Goal: Task Accomplishment & Management: Complete application form

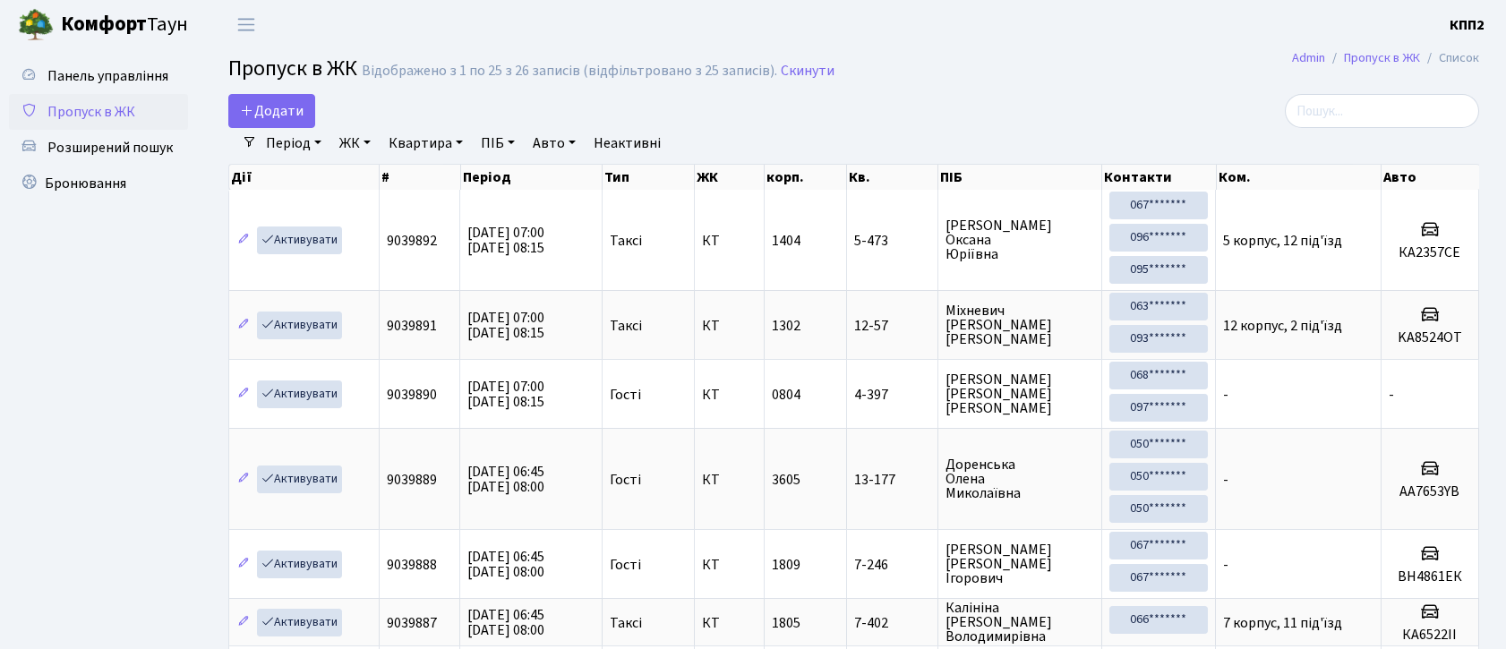
select select "25"
click at [940, 66] on h2 "Пропуск в ЖК Відображено з 1 по 25 з 26 записів (відфільтровано з 25 записів). …" at bounding box center [853, 71] width 1250 height 30
click at [1414, 119] on input "search" at bounding box center [1381, 111] width 194 height 34
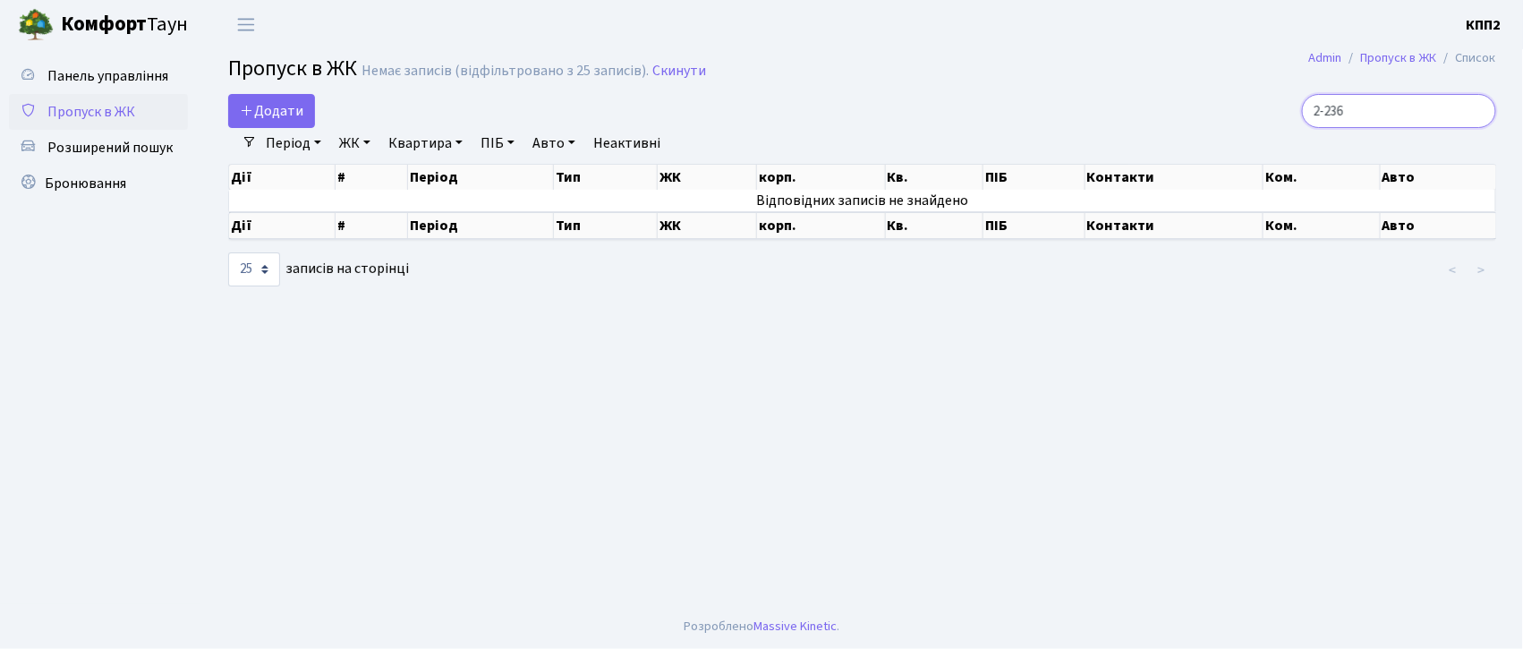
click at [1352, 108] on input "2-236" at bounding box center [1399, 111] width 194 height 34
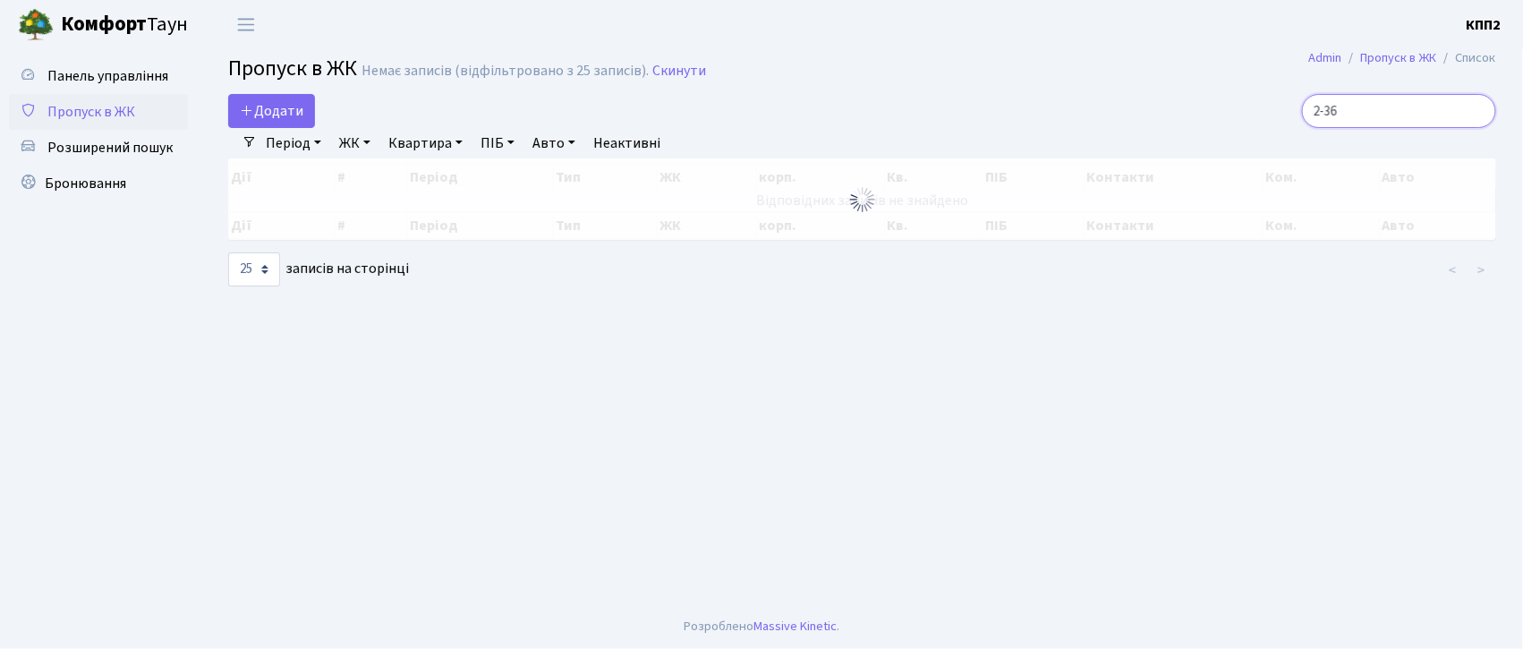
type input "2-436"
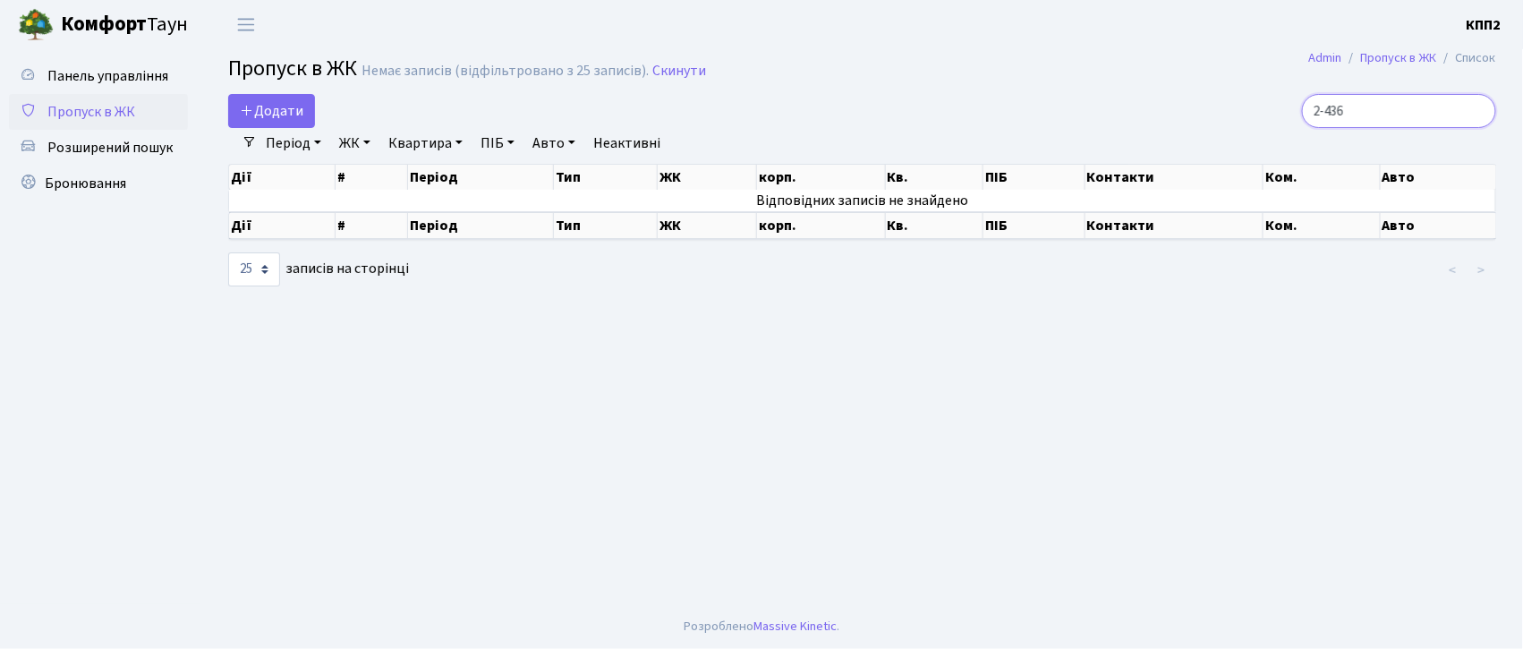
drag, startPoint x: 1400, startPoint y: 112, endPoint x: 1216, endPoint y: 107, distance: 184.4
click at [1225, 107] on div "2-436" at bounding box center [1294, 111] width 405 height 34
type input "2"
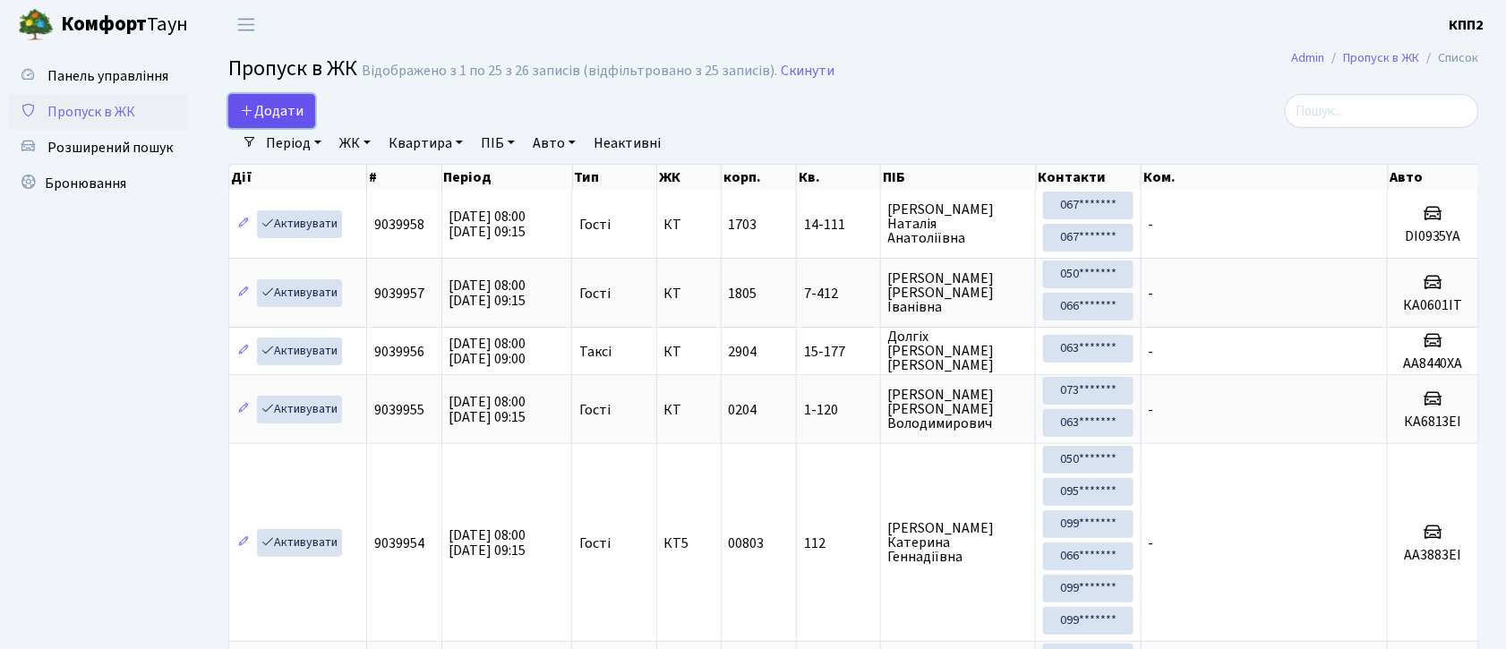
click at [284, 98] on link "Додати" at bounding box center [271, 111] width 87 height 34
